Goal: Transaction & Acquisition: Purchase product/service

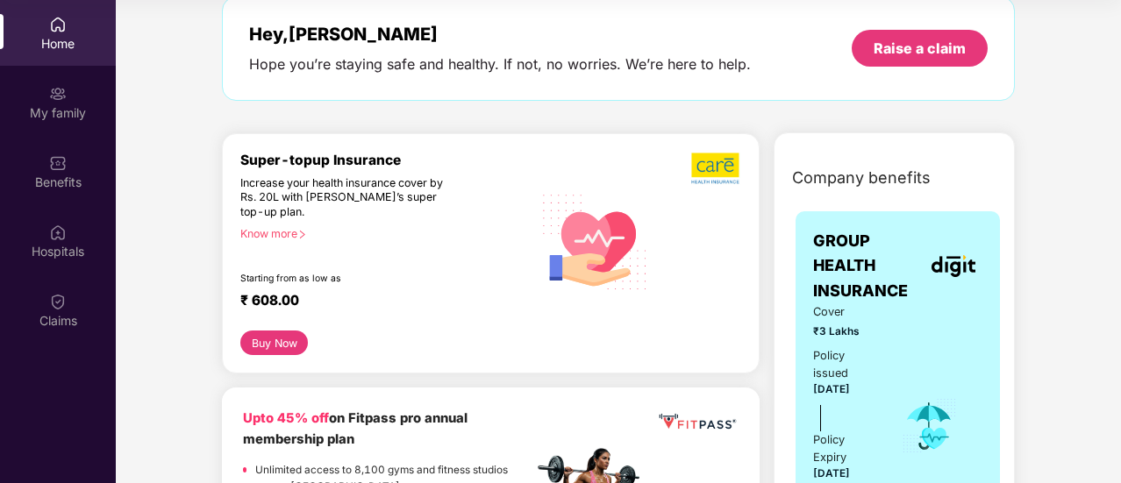
scroll to position [89, 0]
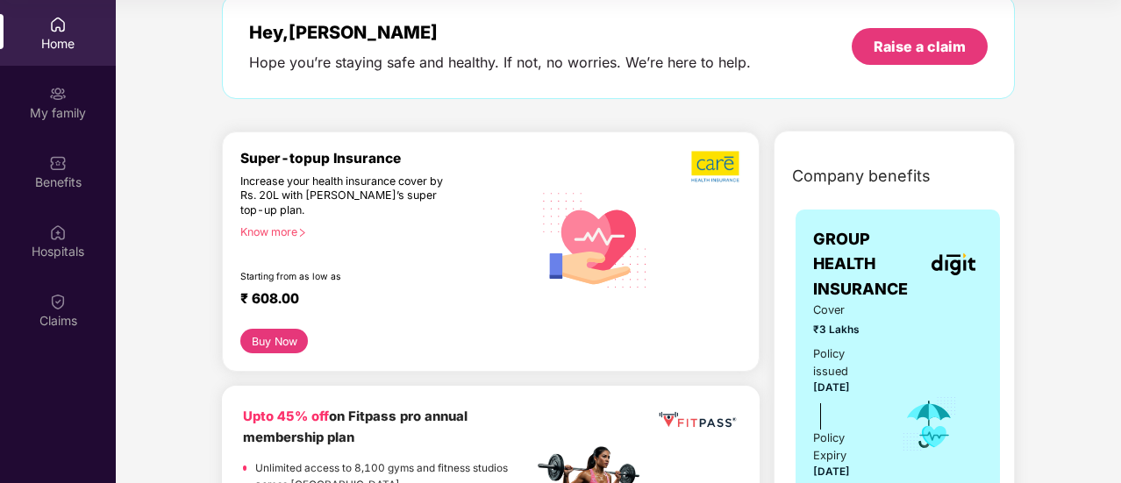
click at [281, 220] on div "Super-topup Insurance Increase your health insurance cover by Rs. 20L with [PER…" at bounding box center [386, 240] width 292 height 180
click at [281, 228] on div "Know more" at bounding box center [380, 231] width 281 height 12
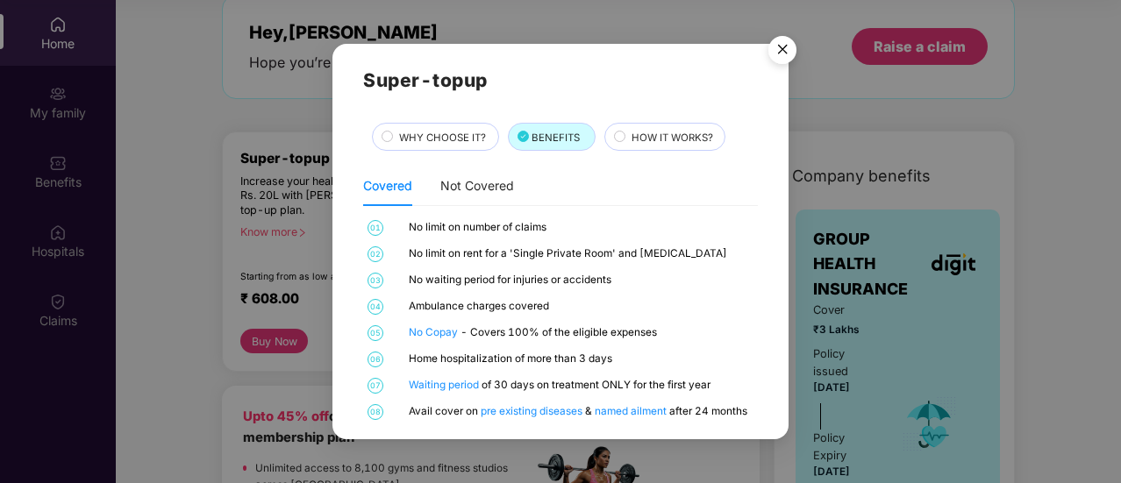
scroll to position [7, 0]
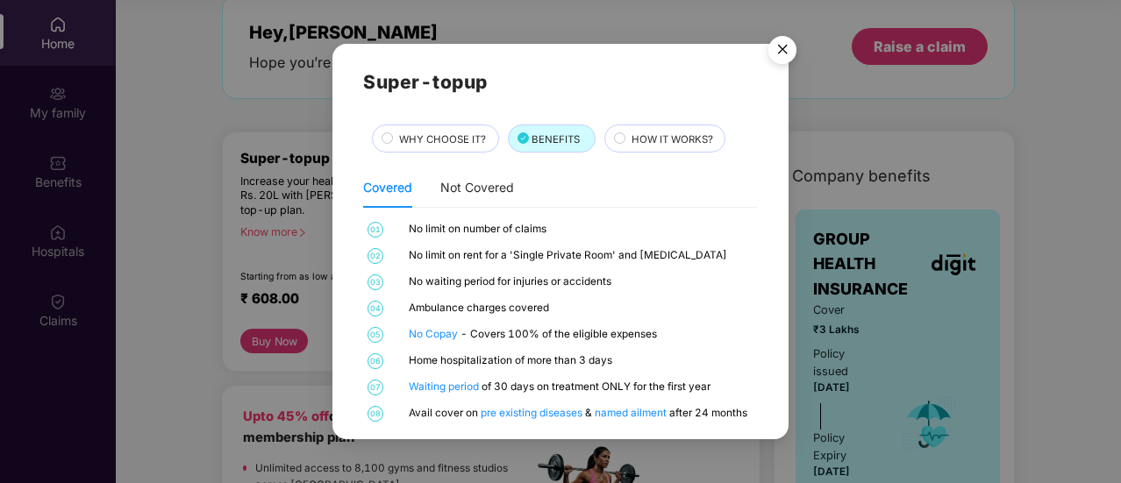
click at [668, 125] on div "HOW IT WORKS?" at bounding box center [664, 139] width 121 height 28
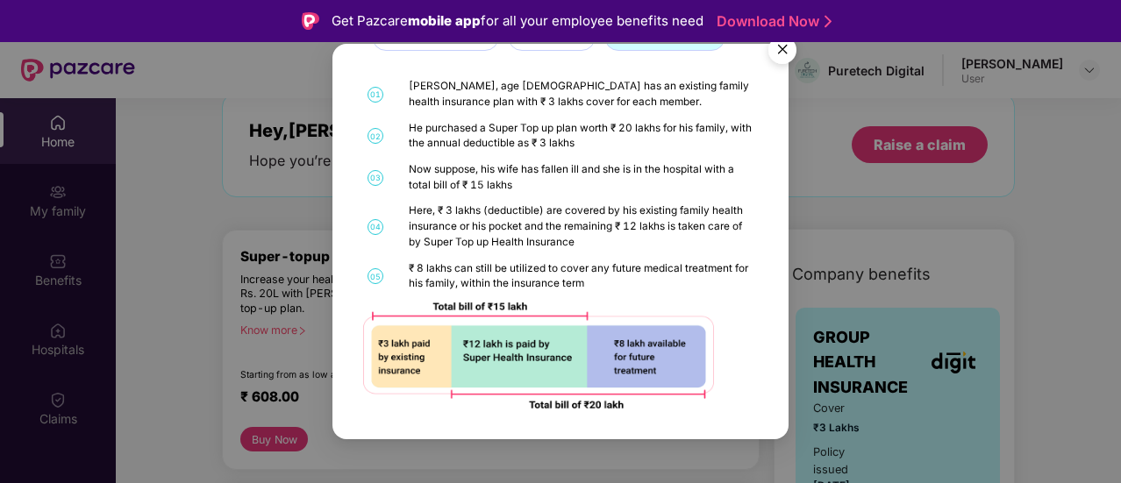
scroll to position [0, 0]
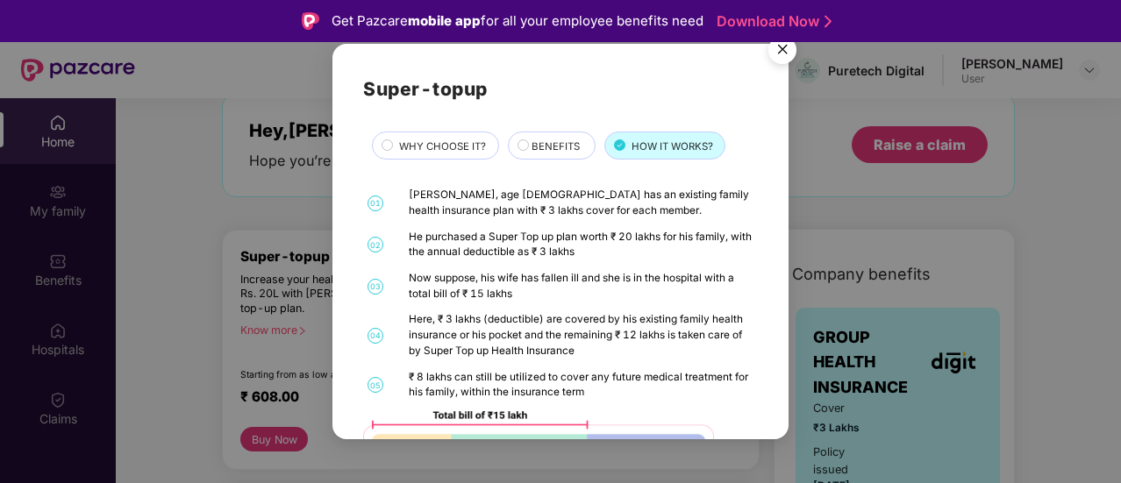
click at [417, 146] on span "WHY CHOOSE IT?" at bounding box center [442, 147] width 87 height 16
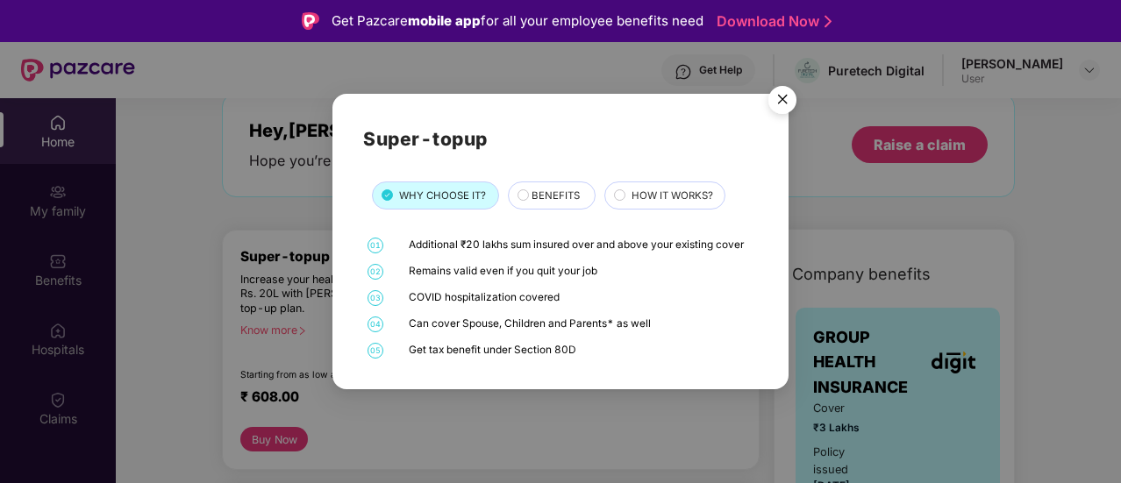
scroll to position [75, 0]
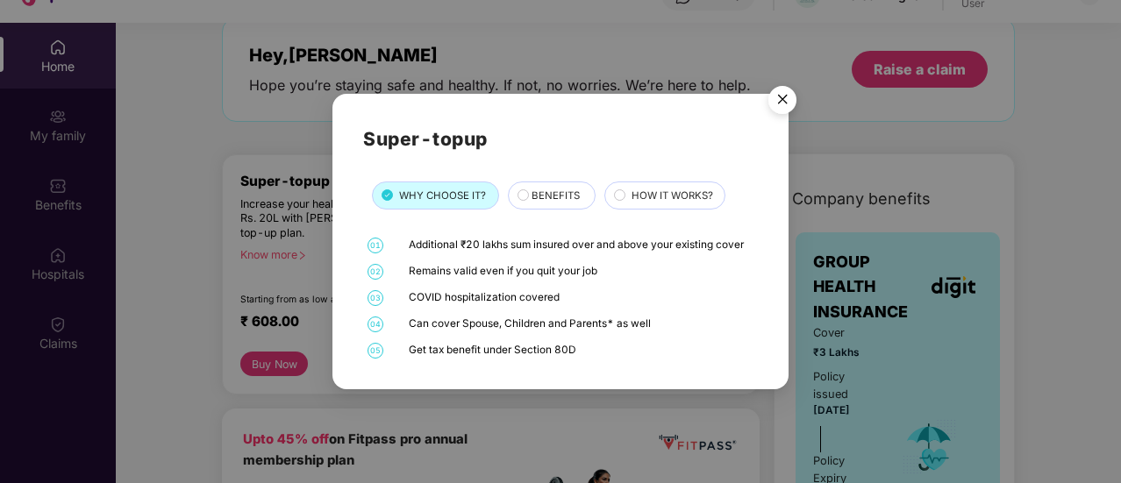
click at [526, 193] on div "BENEFITS" at bounding box center [554, 197] width 63 height 18
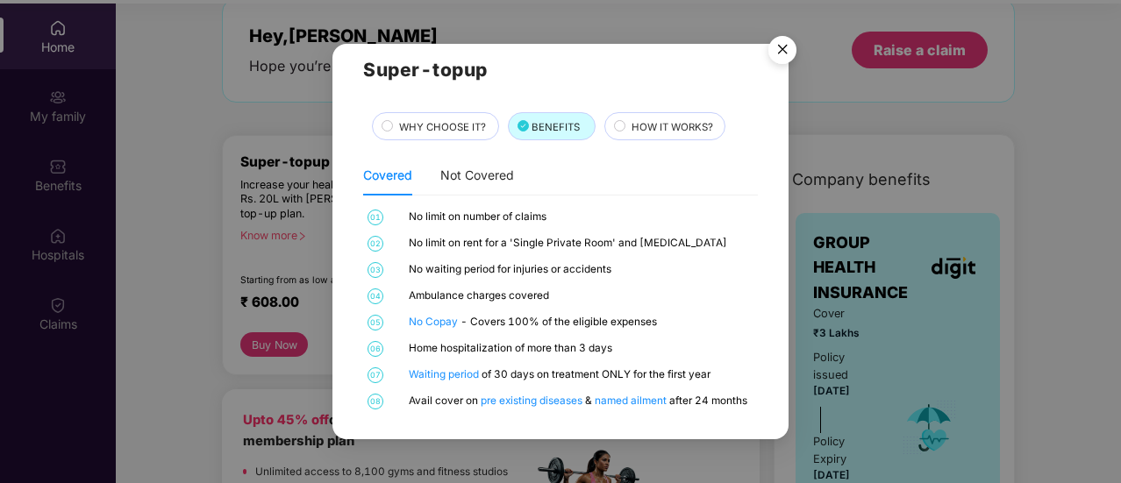
scroll to position [98, 0]
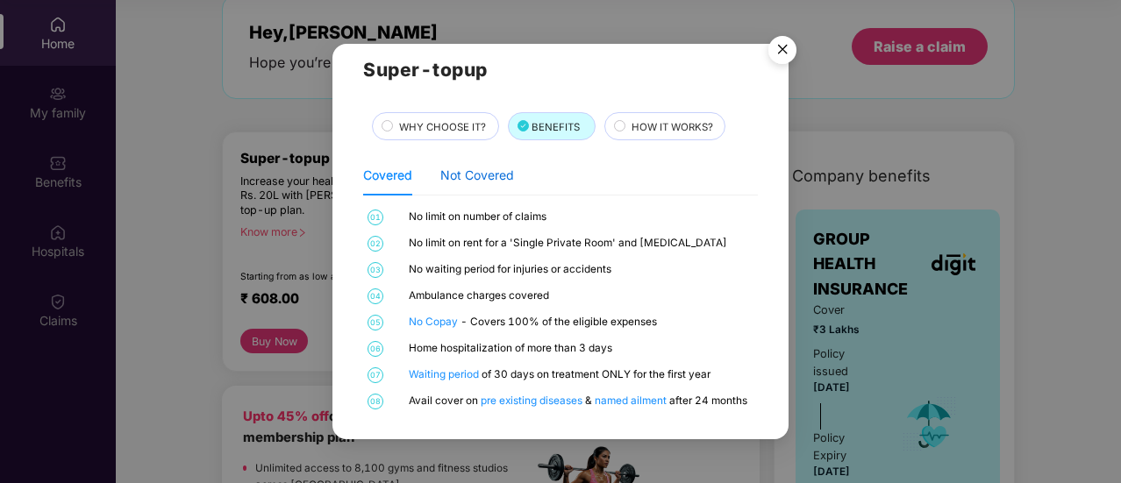
click at [466, 181] on div "Not Covered" at bounding box center [477, 175] width 74 height 19
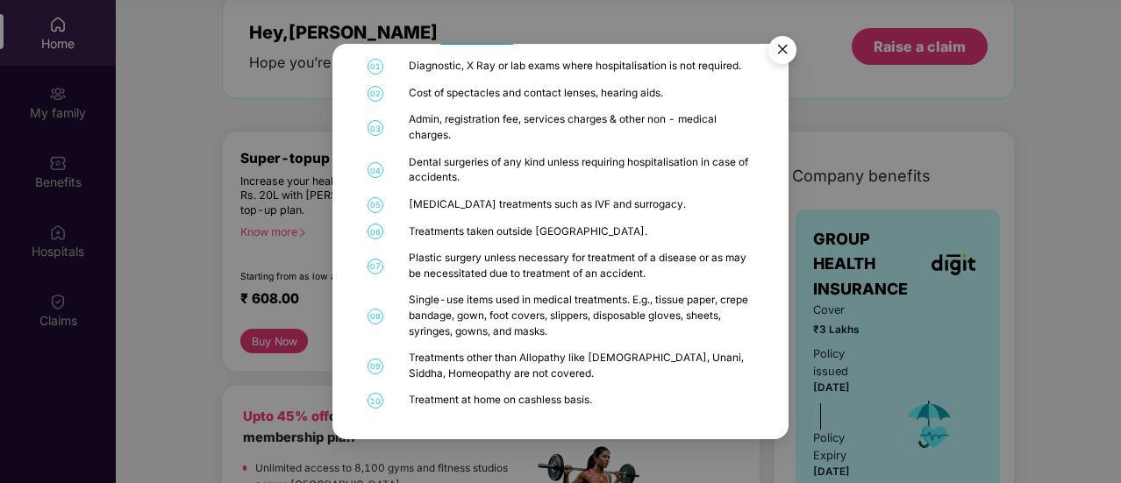
scroll to position [0, 0]
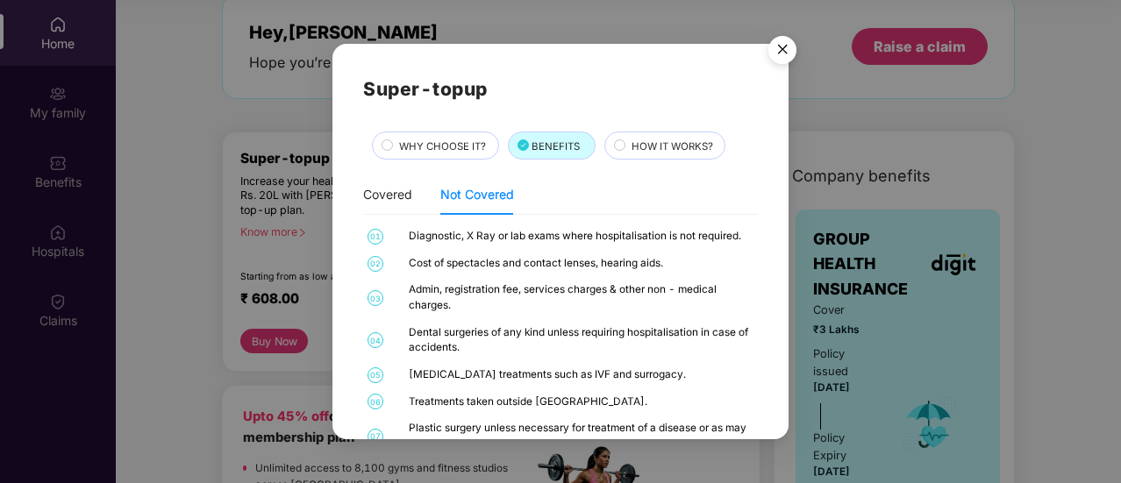
click at [638, 155] on div "HOW IT WORKS?" at bounding box center [670, 148] width 94 height 18
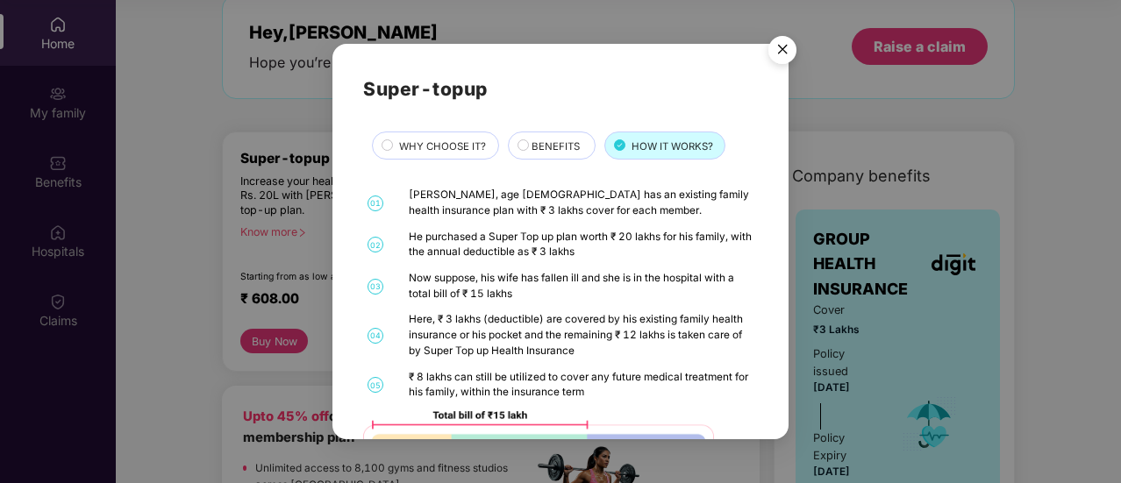
click at [410, 142] on span "WHY CHOOSE IT?" at bounding box center [442, 147] width 87 height 16
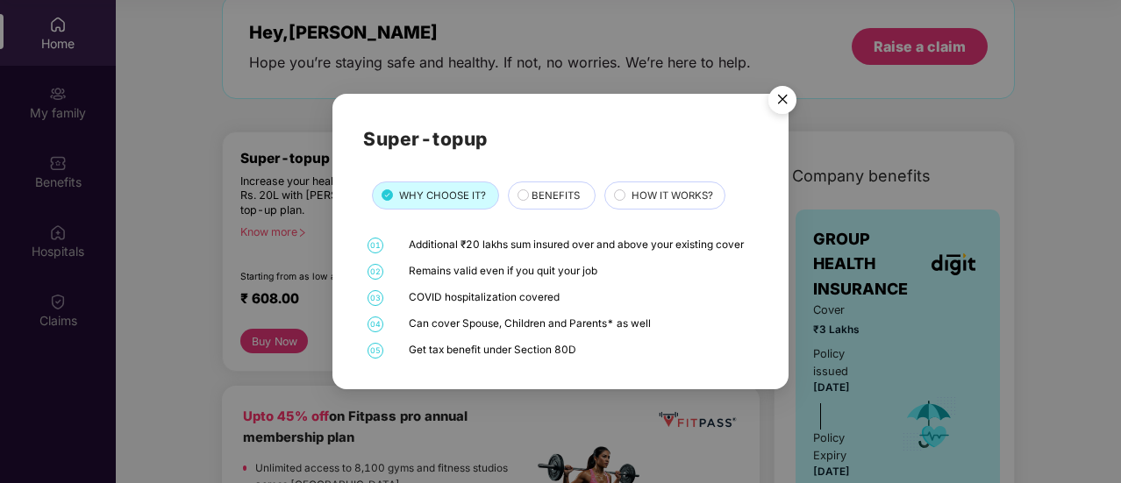
click at [779, 98] on img "Close" at bounding box center [782, 102] width 49 height 49
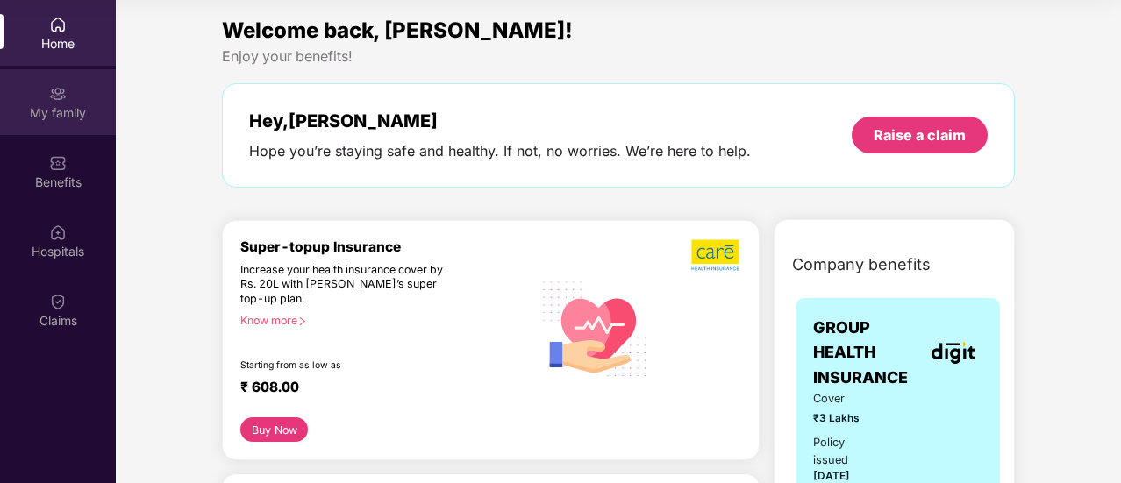
click at [44, 109] on div "My family" at bounding box center [58, 113] width 116 height 18
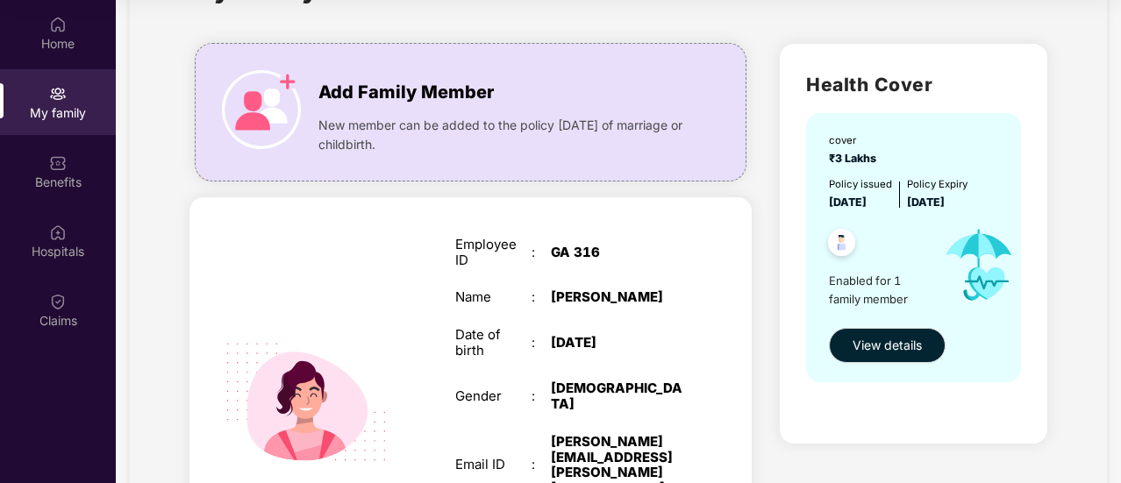
scroll to position [58, 0]
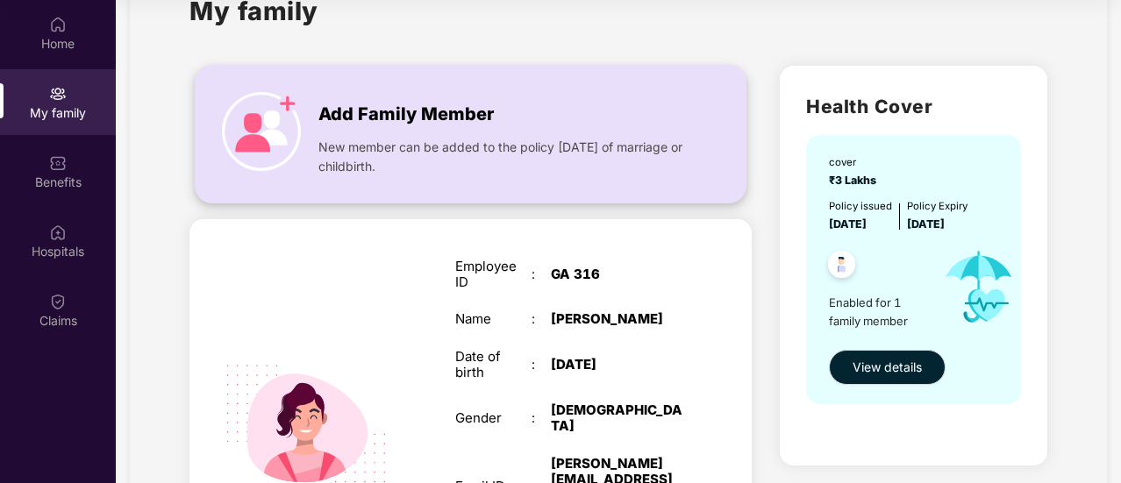
click at [391, 120] on span "Add Family Member" at bounding box center [405, 114] width 175 height 27
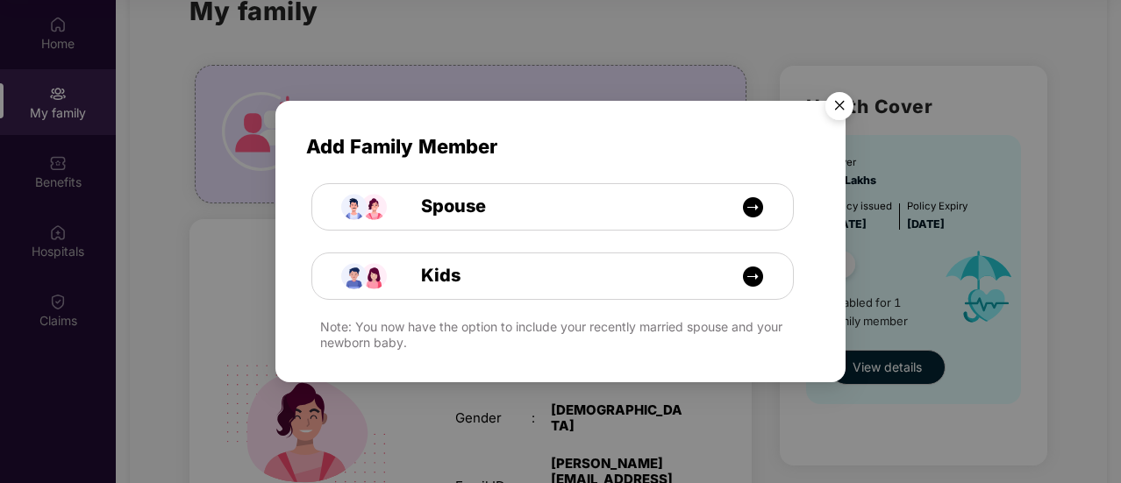
click at [836, 105] on img "Close" at bounding box center [839, 108] width 49 height 49
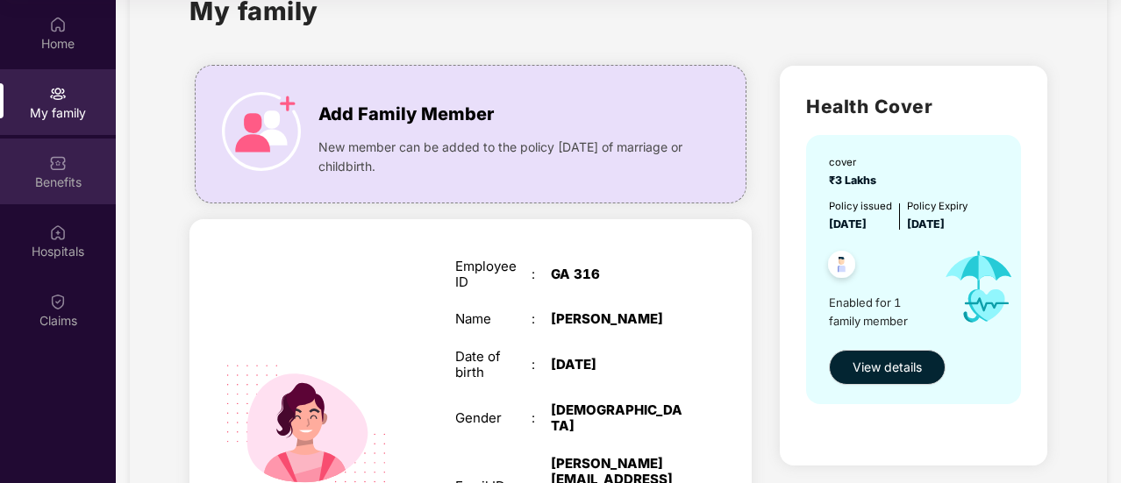
click at [60, 158] on img at bounding box center [58, 163] width 18 height 18
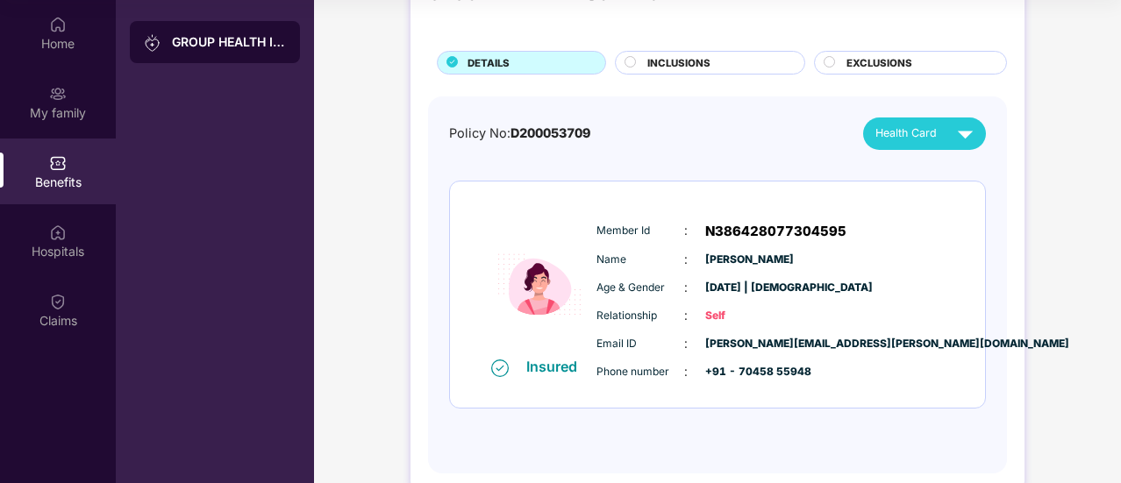
scroll to position [0, 0]
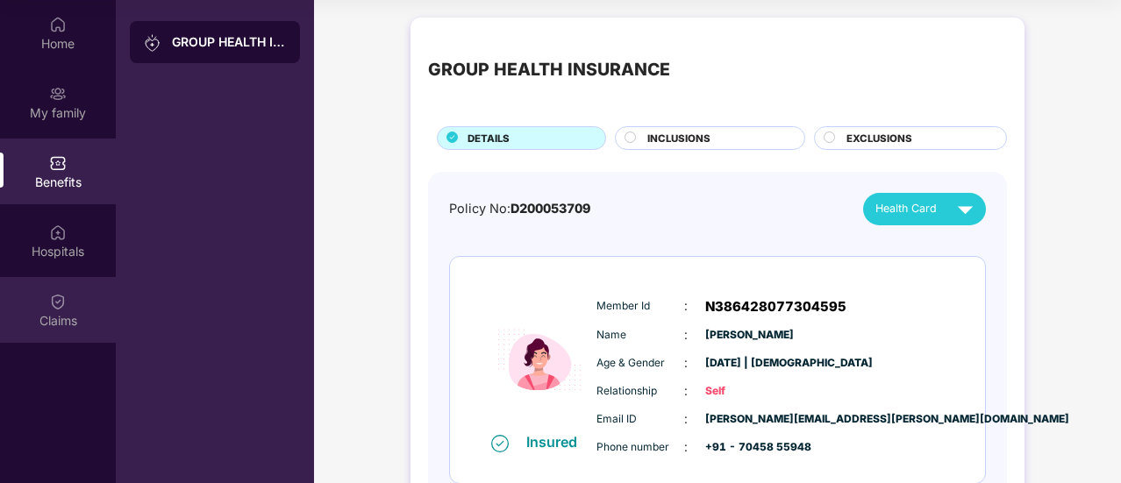
click at [47, 308] on div "Claims" at bounding box center [58, 310] width 116 height 66
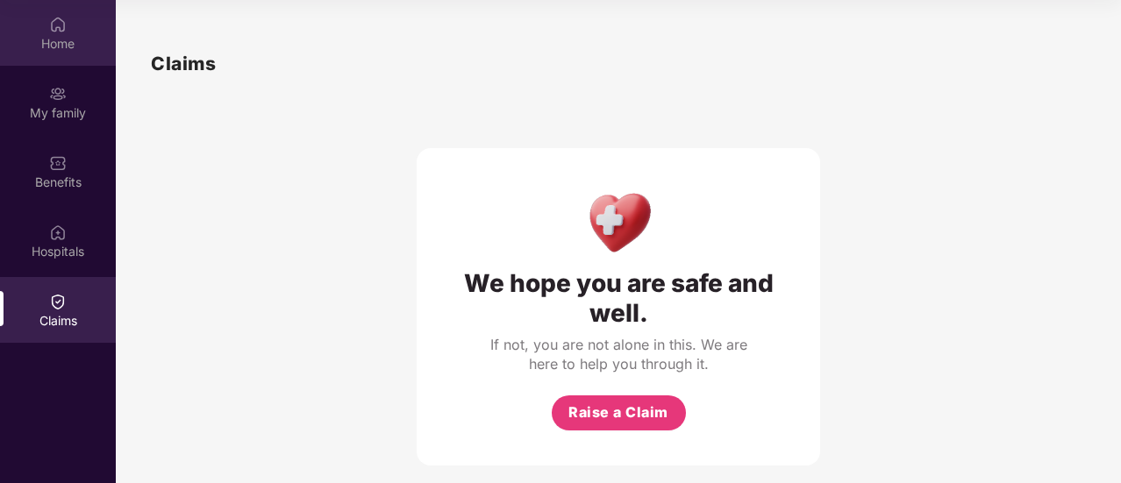
click at [67, 56] on div "Home" at bounding box center [58, 33] width 116 height 66
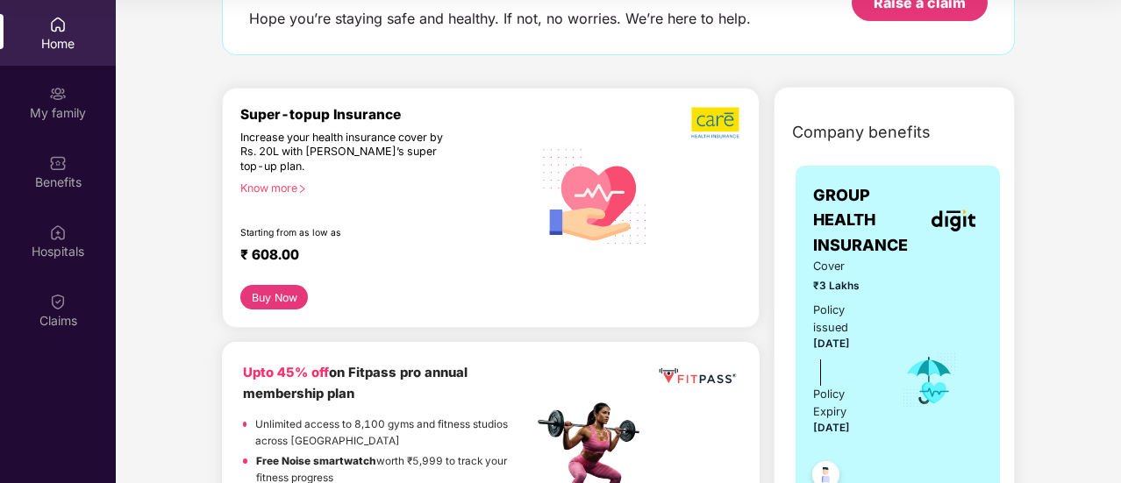
scroll to position [182, 0]
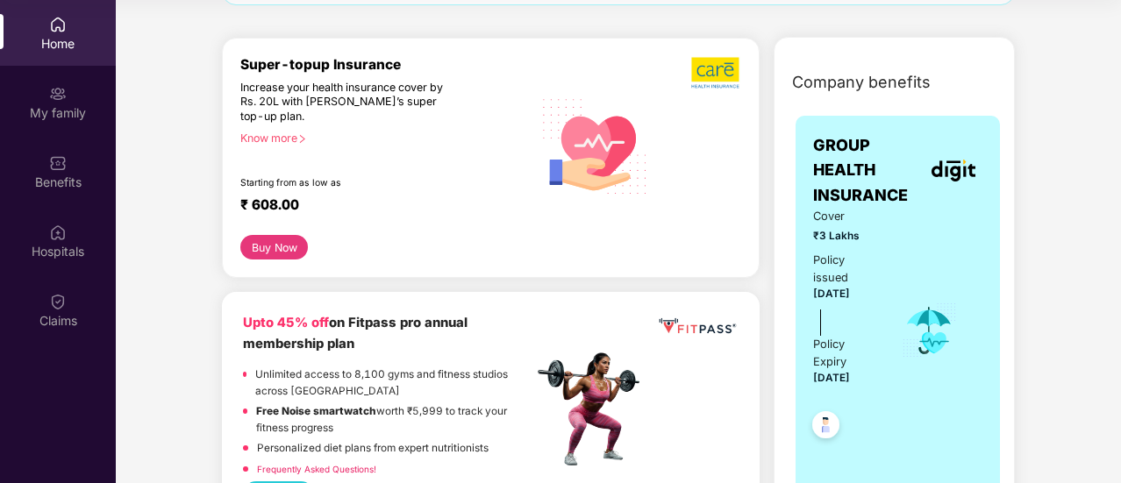
click at [268, 245] on button "Buy Now" at bounding box center [274, 247] width 68 height 25
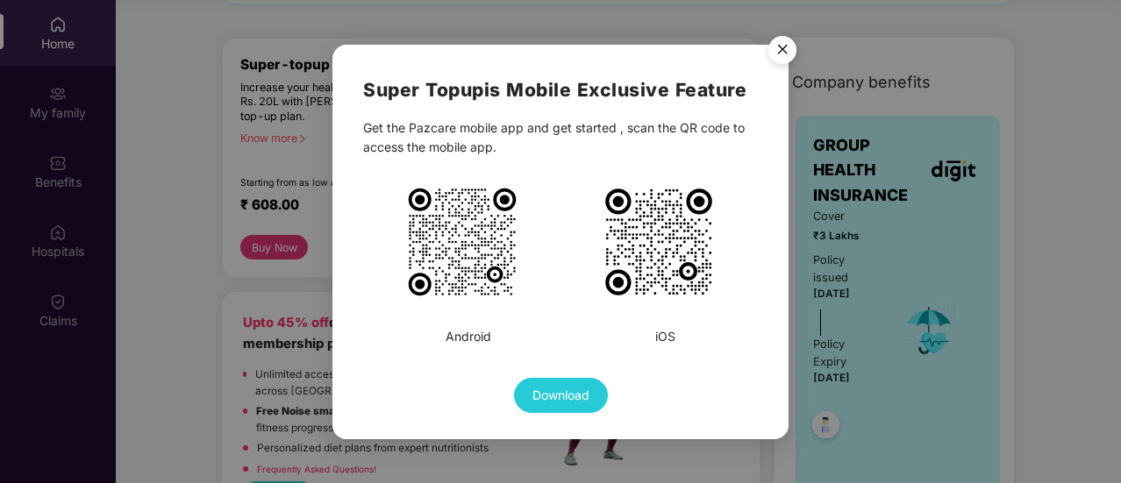
click at [801, 44] on img "Close" at bounding box center [782, 52] width 49 height 49
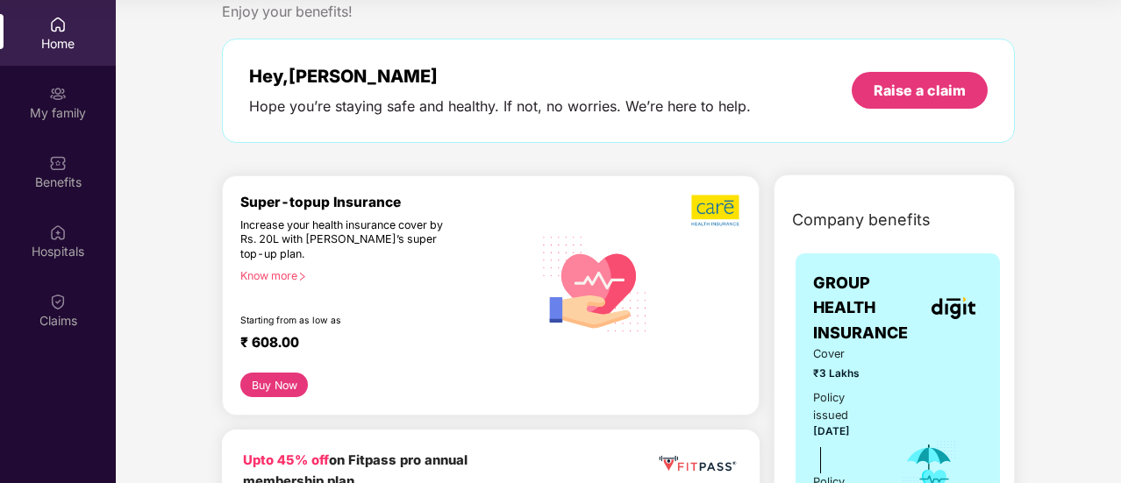
scroll to position [0, 0]
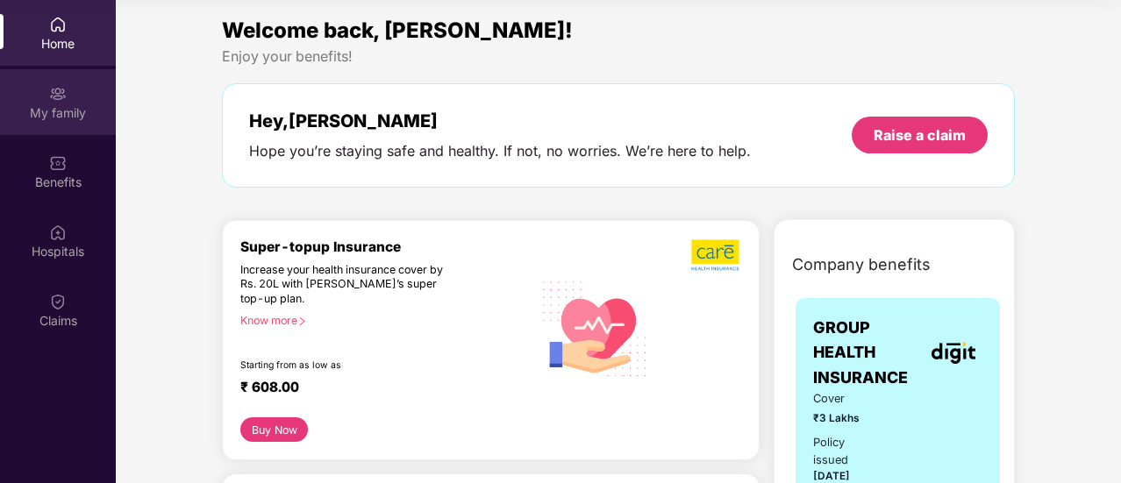
click at [82, 75] on div "My family" at bounding box center [58, 102] width 116 height 66
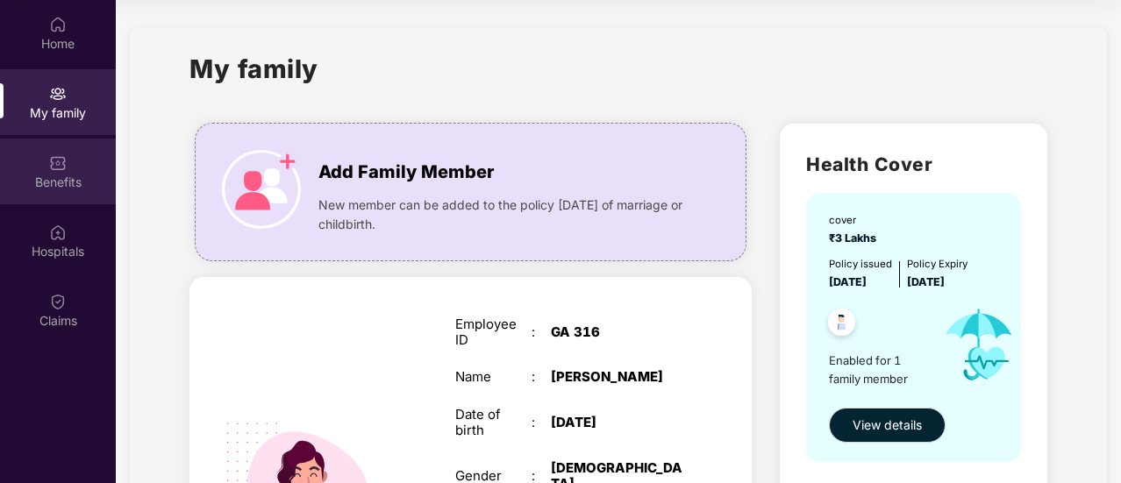
click at [62, 162] on img at bounding box center [58, 163] width 18 height 18
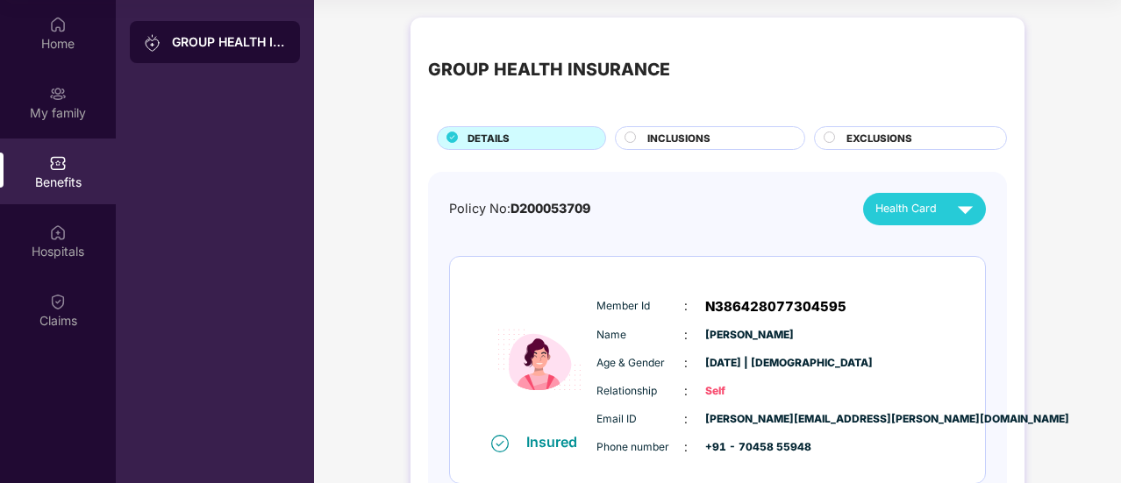
click at [680, 139] on span "INCLUSIONS" at bounding box center [678, 139] width 63 height 16
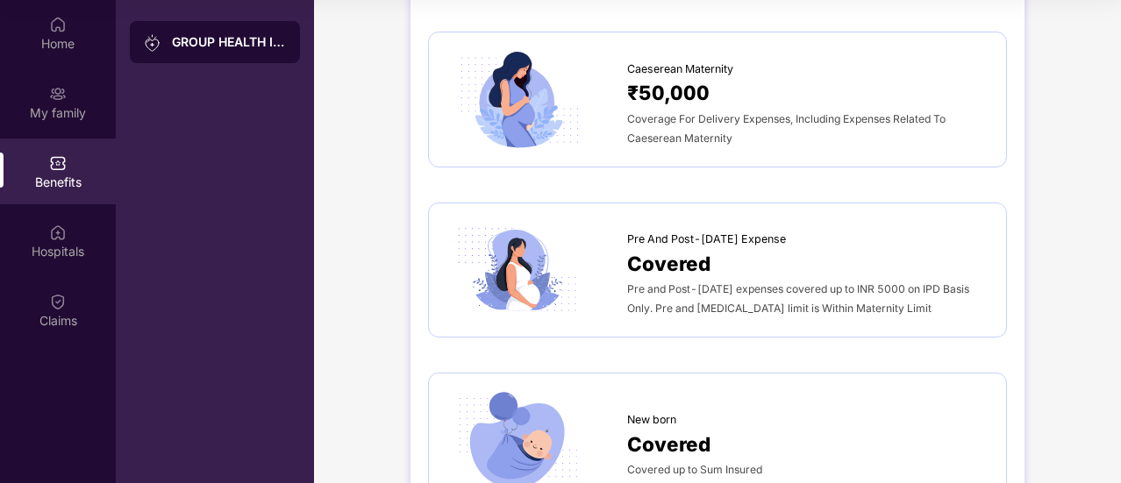
scroll to position [2148, 0]
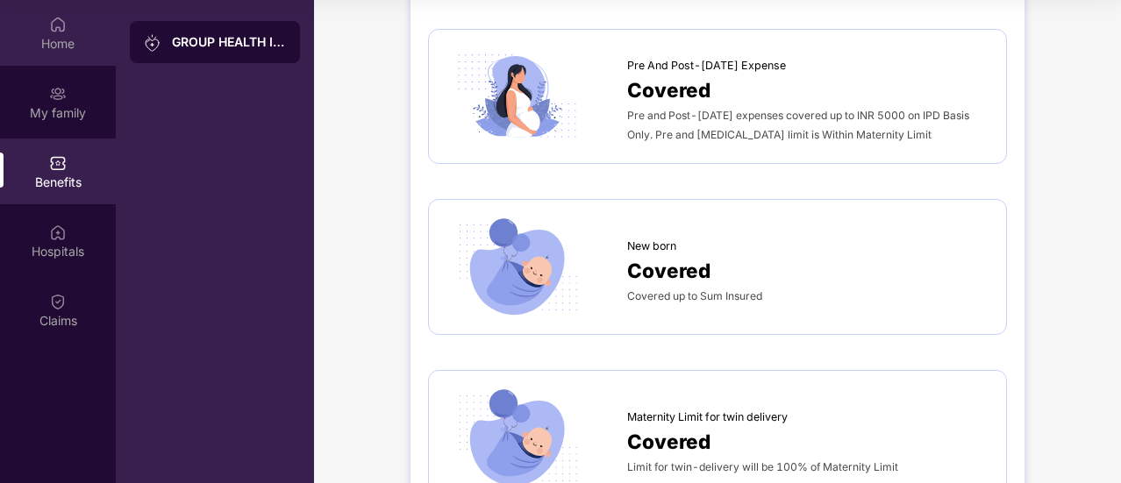
click at [63, 36] on div "Home" at bounding box center [58, 44] width 116 height 18
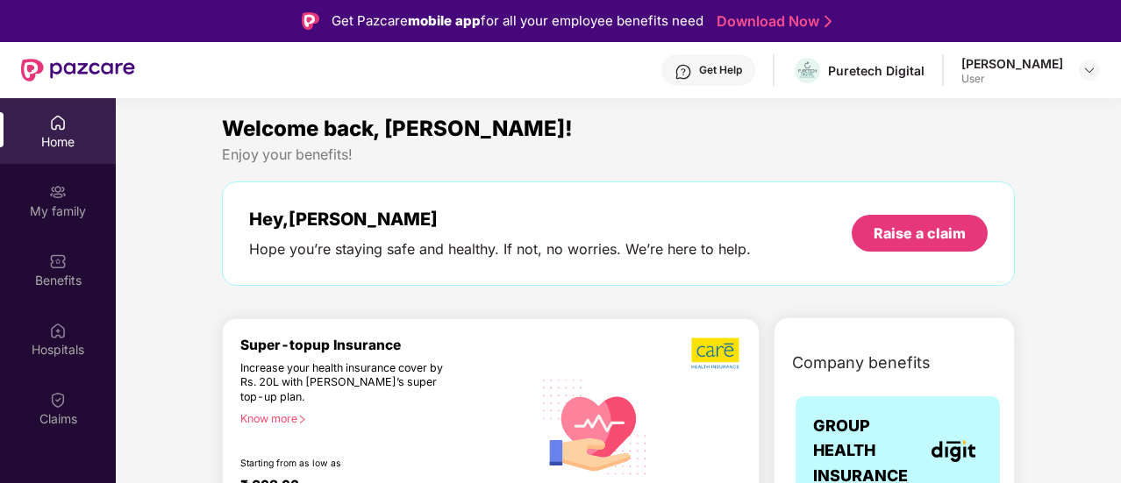
scroll to position [151, 0]
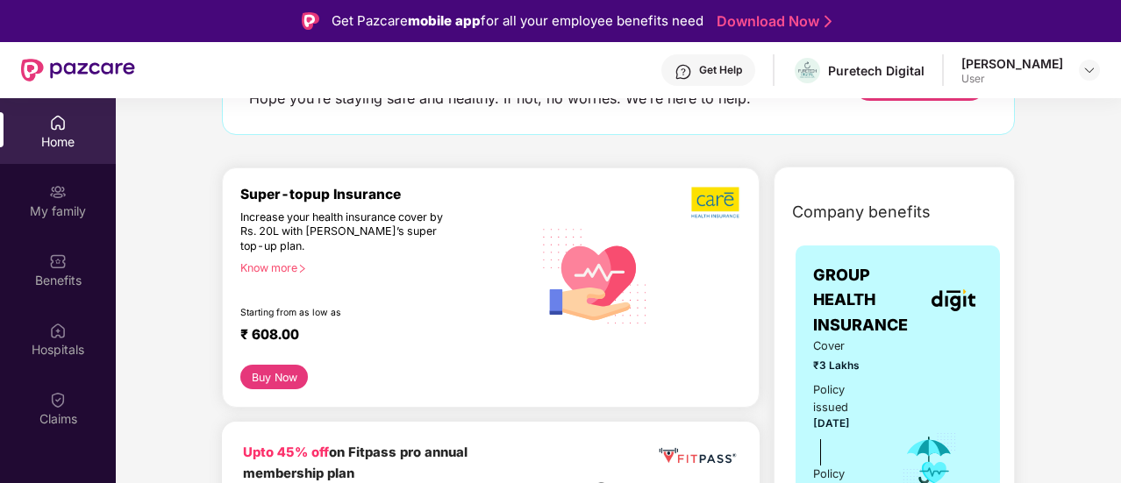
click at [258, 386] on button "Buy Now" at bounding box center [274, 377] width 68 height 25
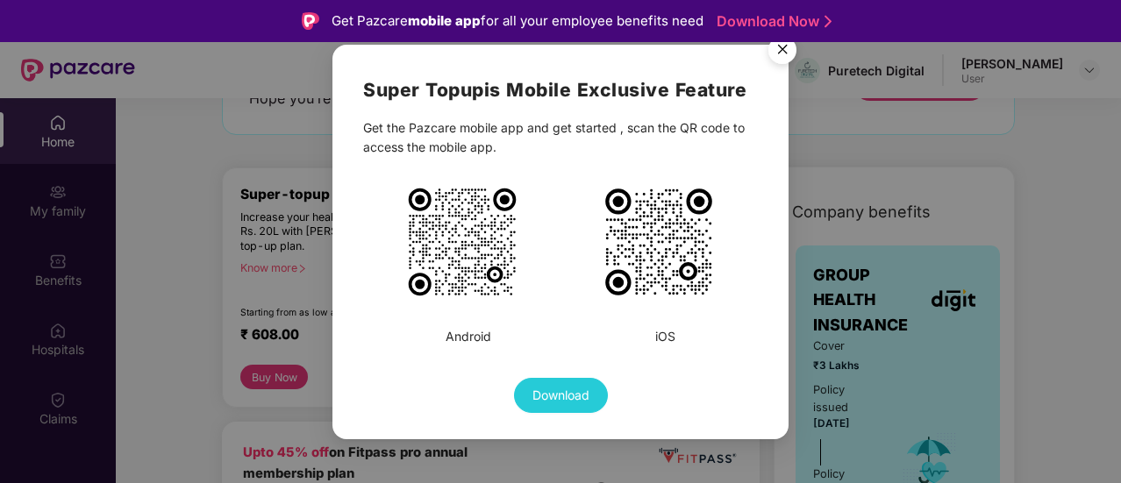
click at [789, 57] on img "Close" at bounding box center [782, 52] width 49 height 49
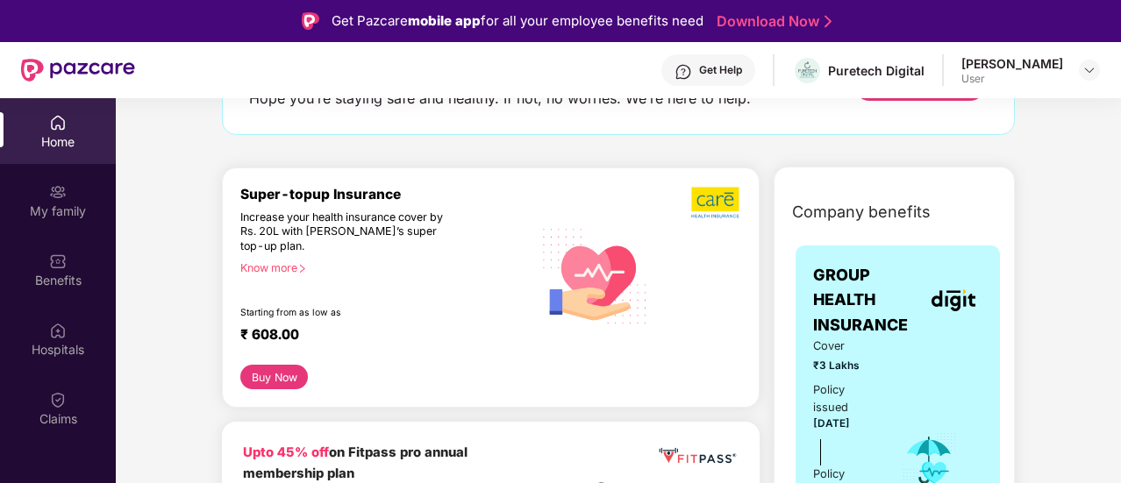
click at [253, 261] on div "Know more" at bounding box center [380, 267] width 281 height 12
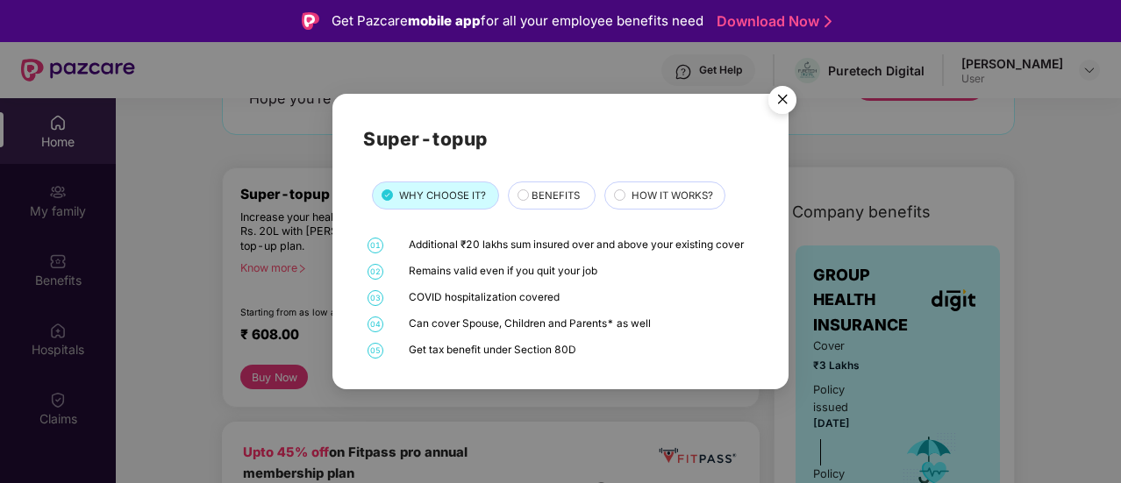
click at [253, 261] on div "Super-topup WHY CHOOSE IT? BENEFITS HOW IT WORKS? 01 Additional ₹20 lakhs sum i…" at bounding box center [560, 241] width 1121 height 483
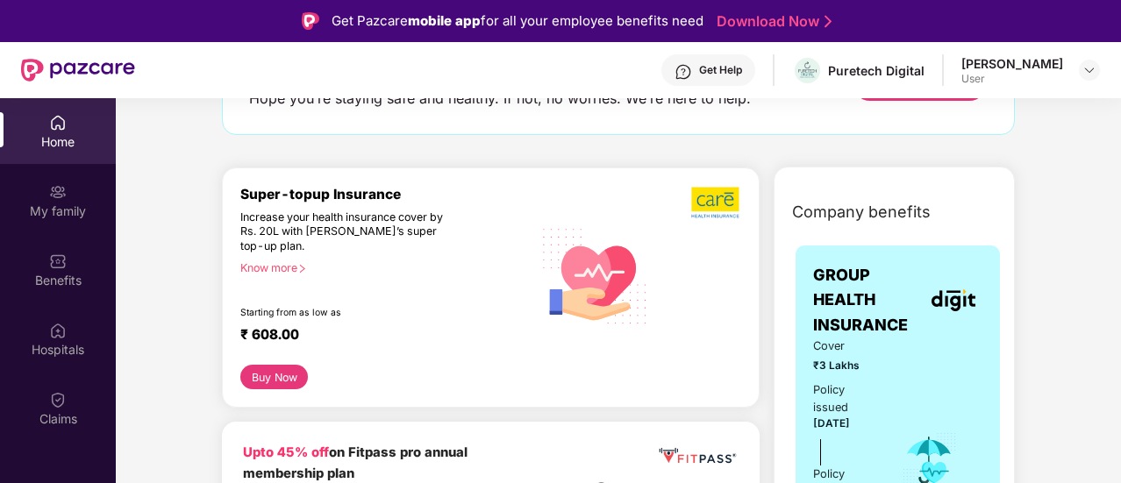
click at [288, 261] on div "Know more" at bounding box center [380, 267] width 281 height 12
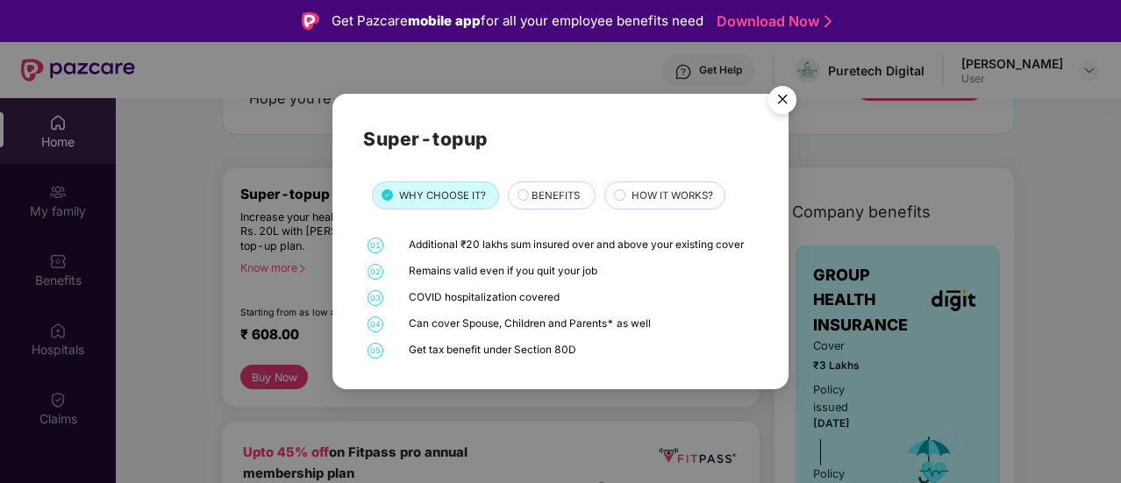
click at [550, 197] on span "BENEFITS" at bounding box center [555, 196] width 48 height 16
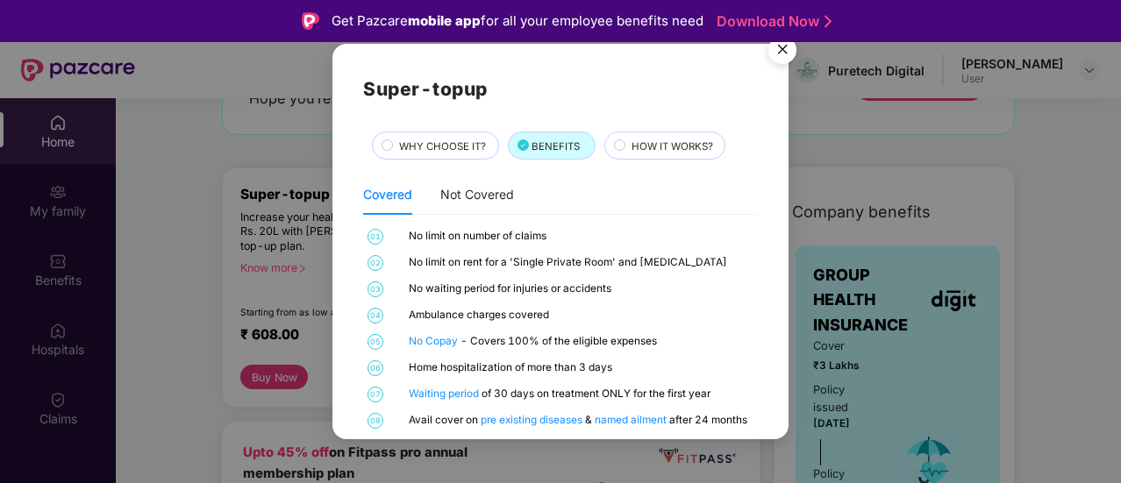
click at [652, 141] on span "HOW IT WORKS?" at bounding box center [672, 147] width 82 height 16
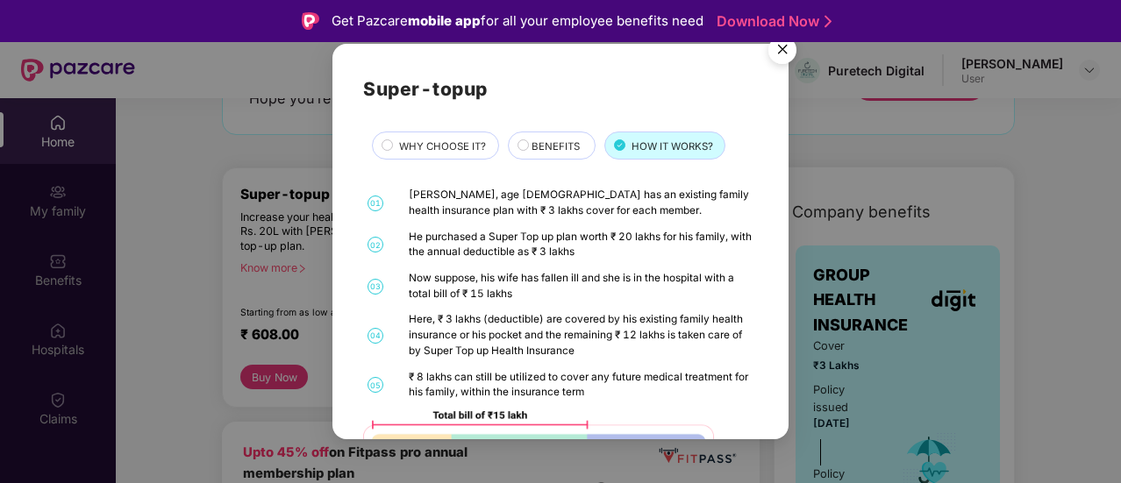
scroll to position [109, 0]
